Goal: Information Seeking & Learning: Learn about a topic

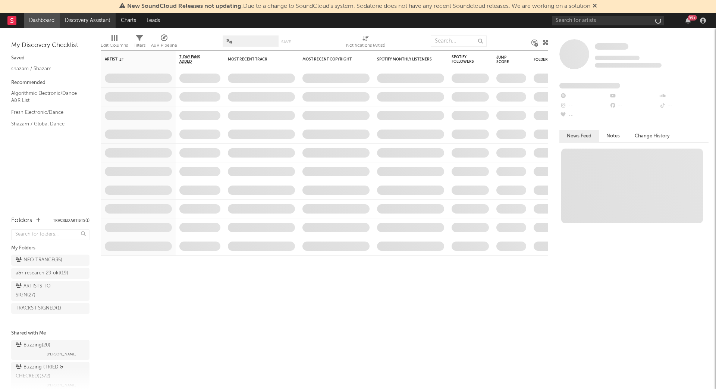
click at [93, 15] on link "Discovery Assistant" at bounding box center [88, 20] width 56 height 15
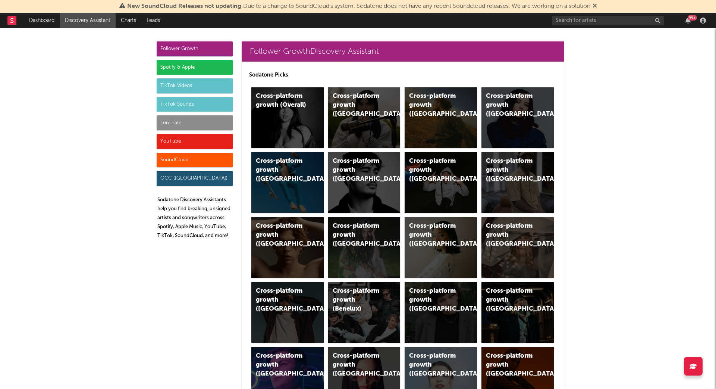
click at [167, 123] on div "Luminate" at bounding box center [195, 122] width 76 height 15
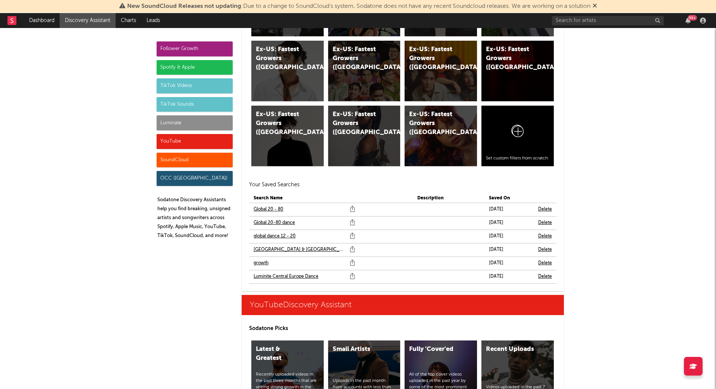
scroll to position [4086, 0]
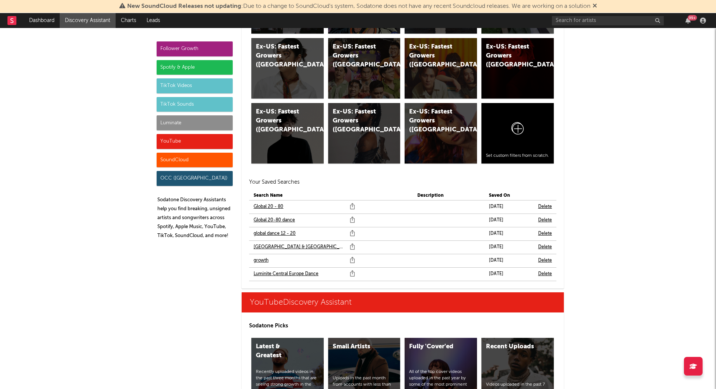
click at [282, 216] on link "Global 20-80 dance" at bounding box center [274, 220] width 41 height 9
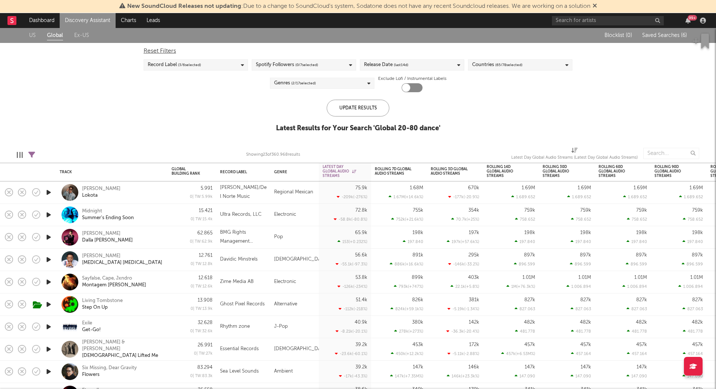
click at [77, 32] on link "Ex-US" at bounding box center [81, 35] width 15 height 9
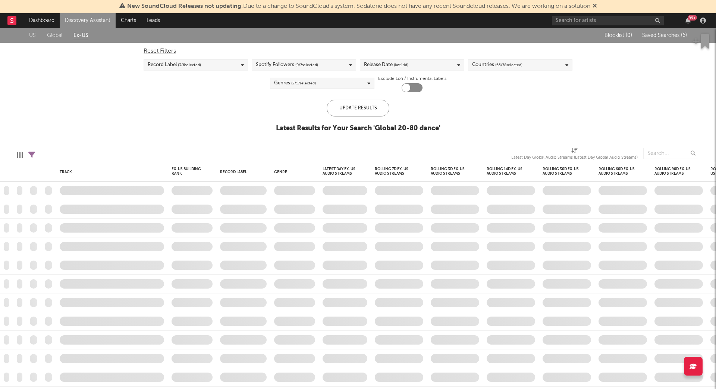
checkbox input "true"
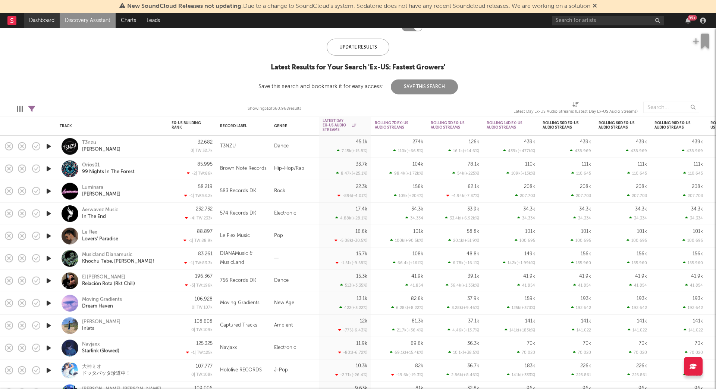
click at [39, 21] on link "Dashboard" at bounding box center [42, 20] width 36 height 15
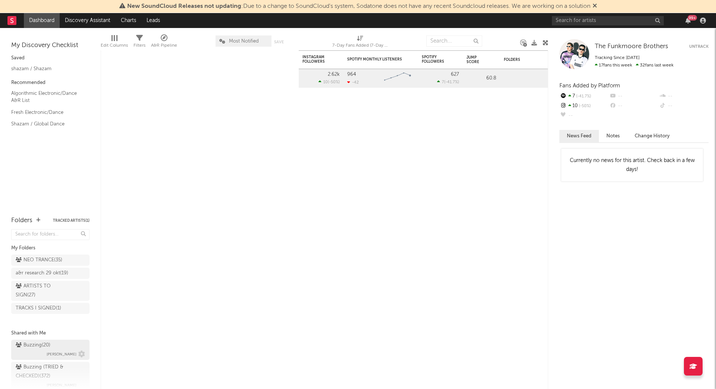
click at [33, 344] on div "Buzzing ( 20 )" at bounding box center [33, 345] width 35 height 9
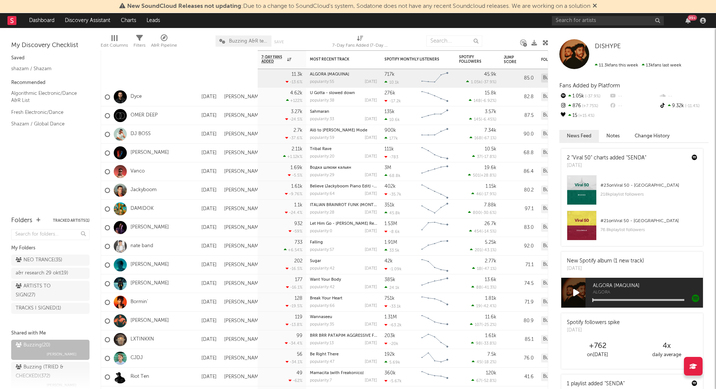
click at [245, 39] on span "Buzzing A&R team" at bounding box center [248, 41] width 39 height 5
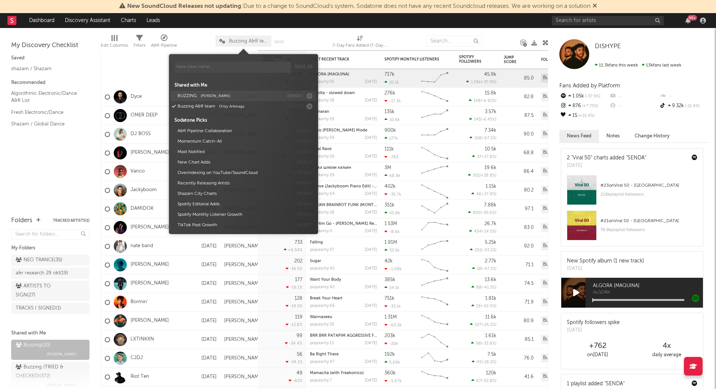
click at [211, 97] on span "[PERSON_NAME]" at bounding box center [216, 96] width 30 height 4
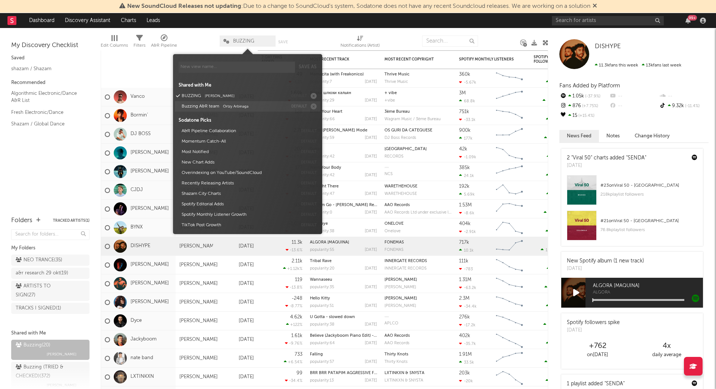
click at [205, 106] on button "Buzzing A&R team Ortzy Arbinaga" at bounding box center [233, 106] width 109 height 10
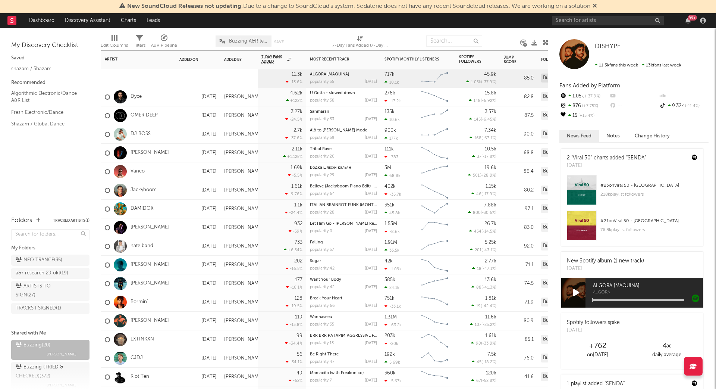
click at [246, 40] on span "Buzzing A&R team" at bounding box center [248, 41] width 39 height 5
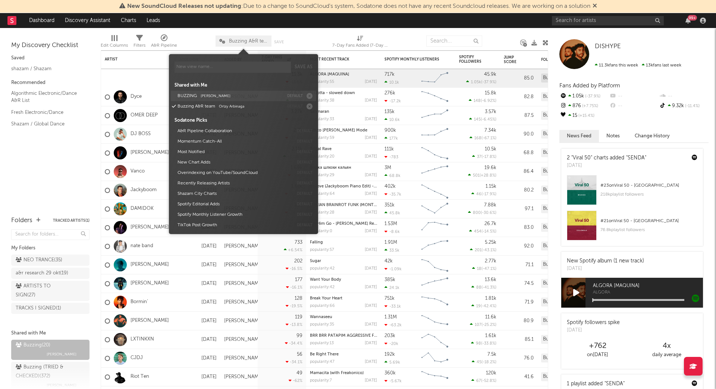
click at [196, 96] on button "BUZZING [PERSON_NAME]" at bounding box center [229, 96] width 109 height 10
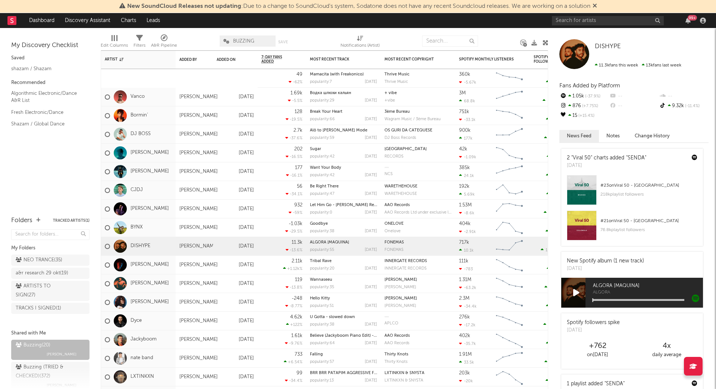
click at [237, 35] on div "BUZZING Save Save as" at bounding box center [259, 41] width 78 height 19
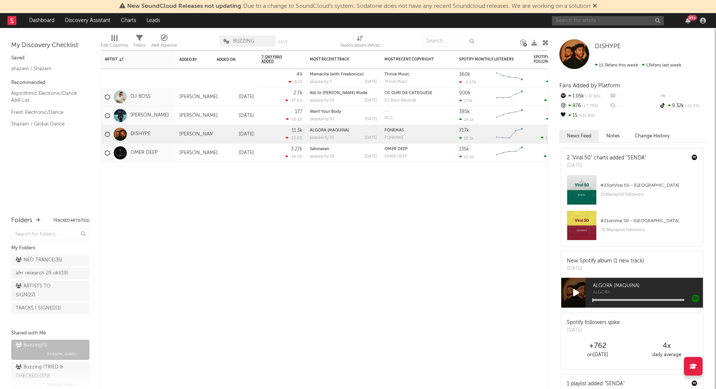
click at [591, 20] on input "text" at bounding box center [608, 20] width 112 height 9
type input "vanco"
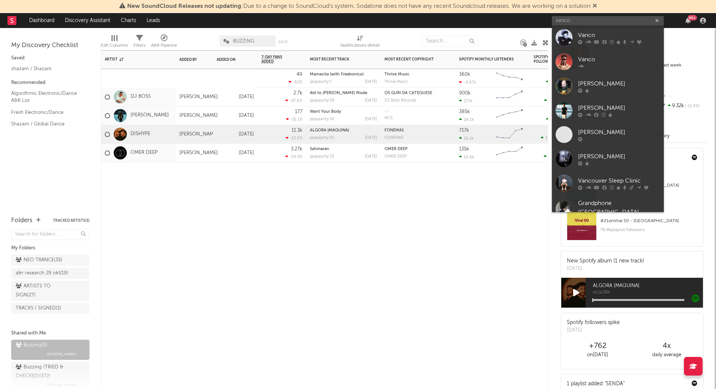
click at [199, 288] on div "Artist Notifications Added By Added On 7-Day Fans Added WoW % Change Most Recen…" at bounding box center [325, 219] width 448 height 338
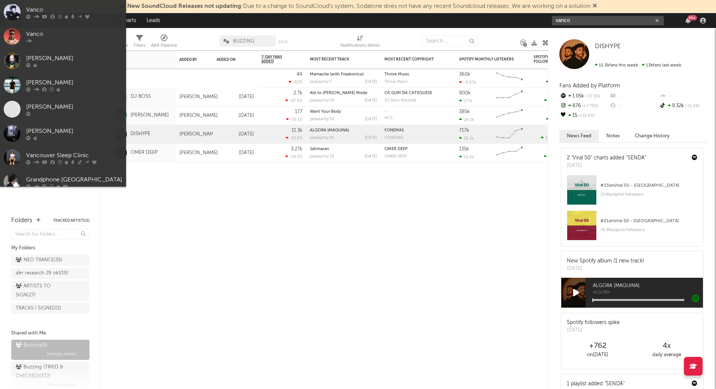
click at [578, 22] on input "vanco" at bounding box center [608, 20] width 112 height 9
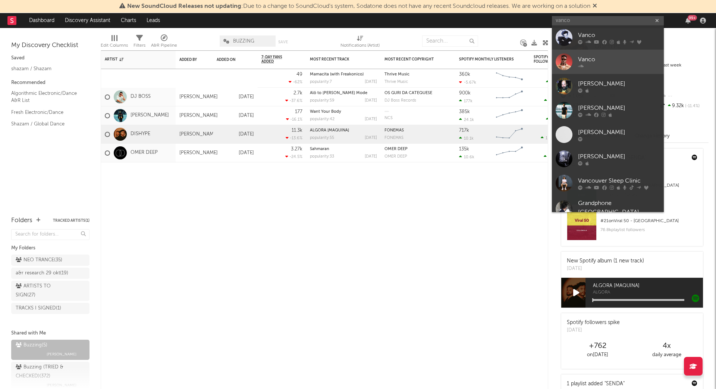
click at [584, 66] on div at bounding box center [619, 66] width 82 height 4
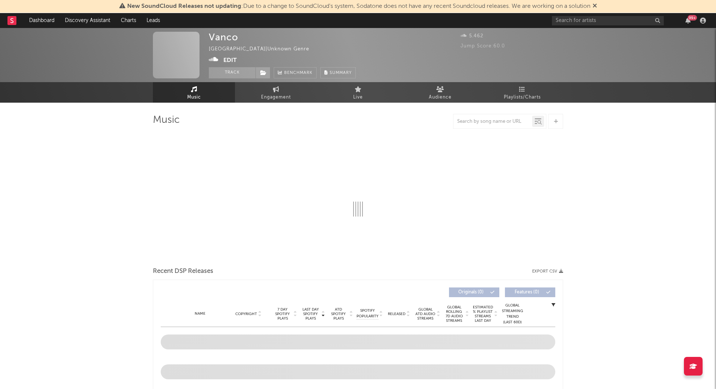
select select "1w"
